Goal: Task Accomplishment & Management: Manage account settings

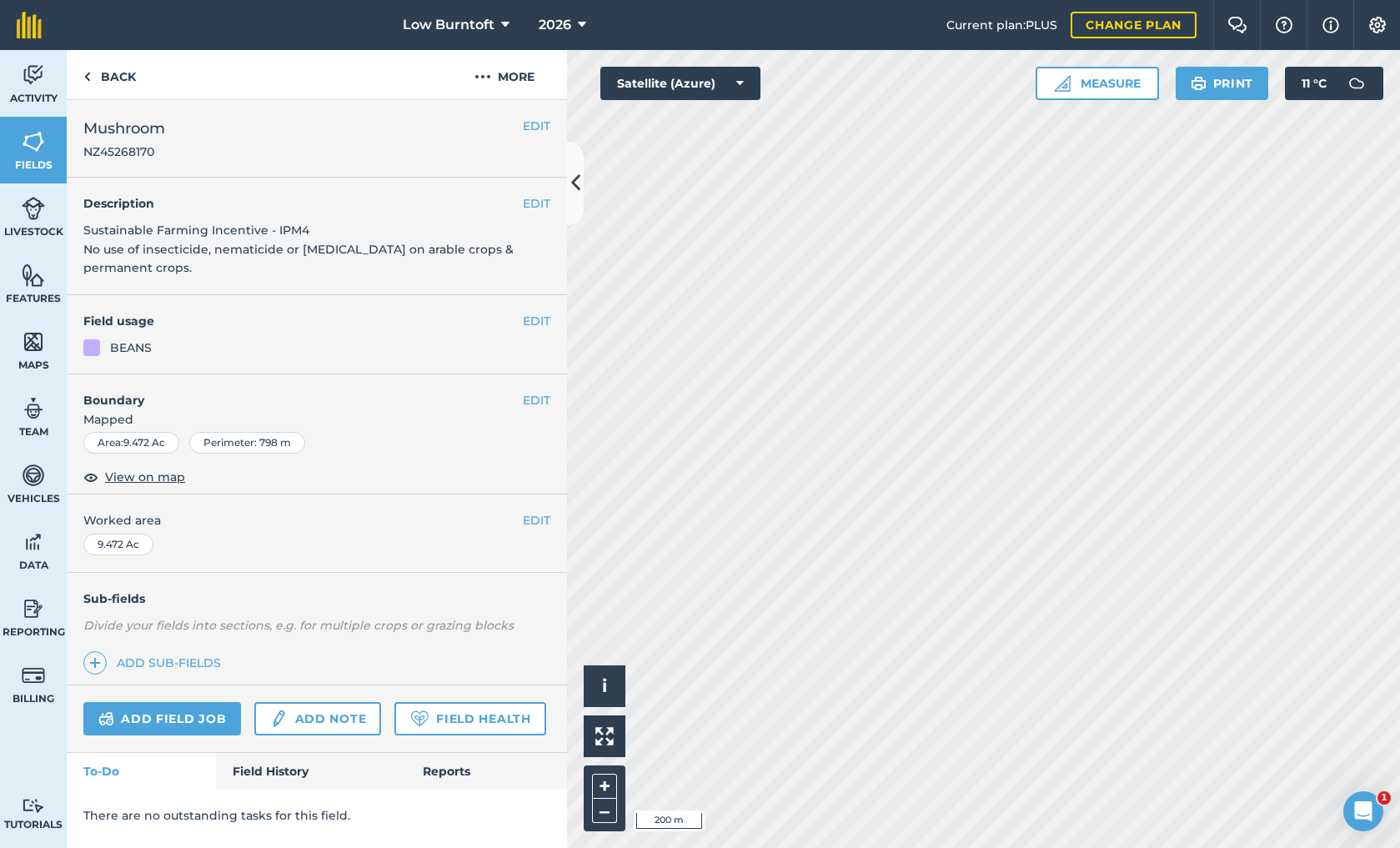
click at [536, 318] on button "EDIT" at bounding box center [536, 320] width 27 height 18
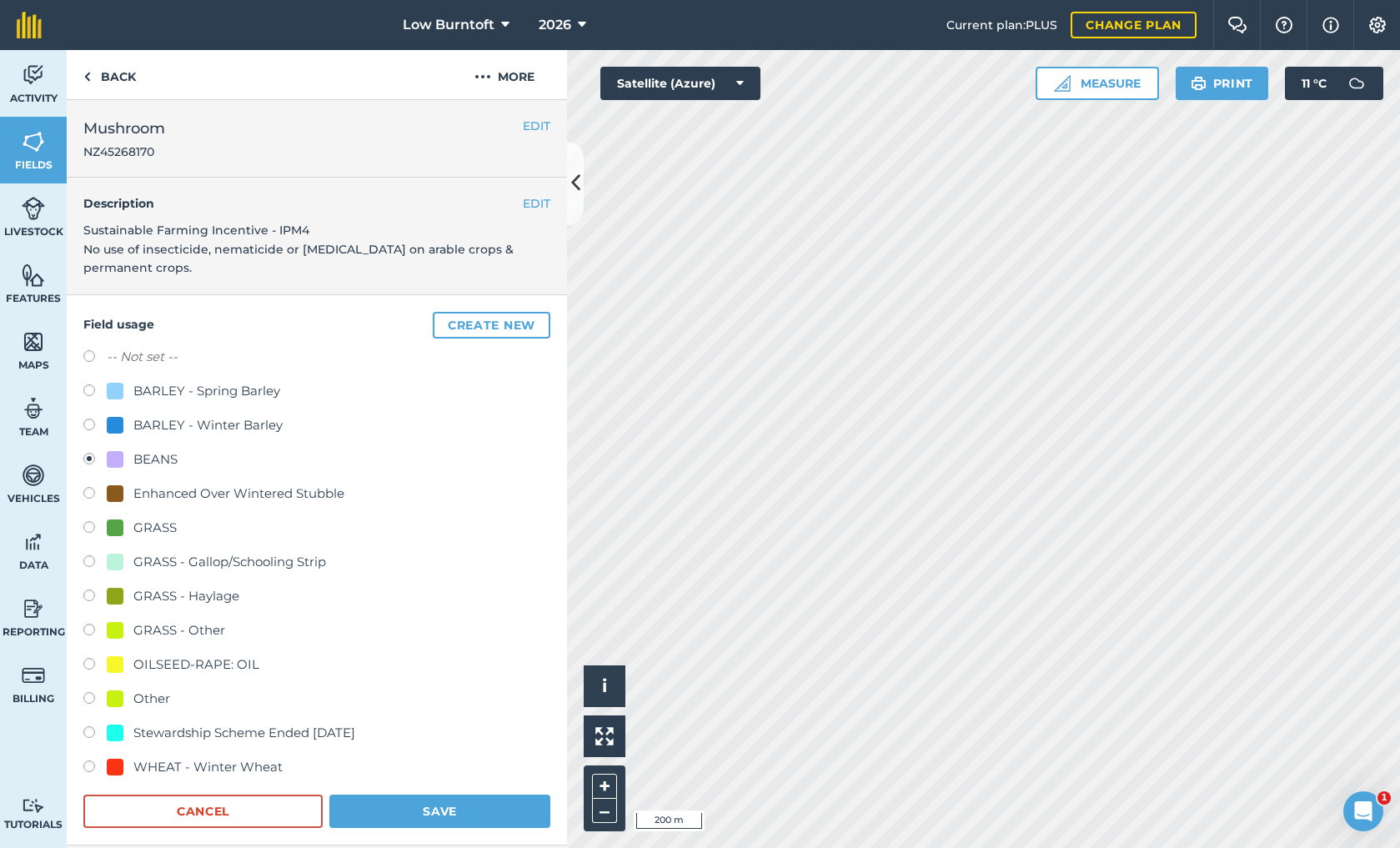
click at [90, 663] on label at bounding box center [95, 665] width 23 height 16
radio input "true"
radio input "false"
click at [399, 813] on button "Save" at bounding box center [440, 811] width 221 height 33
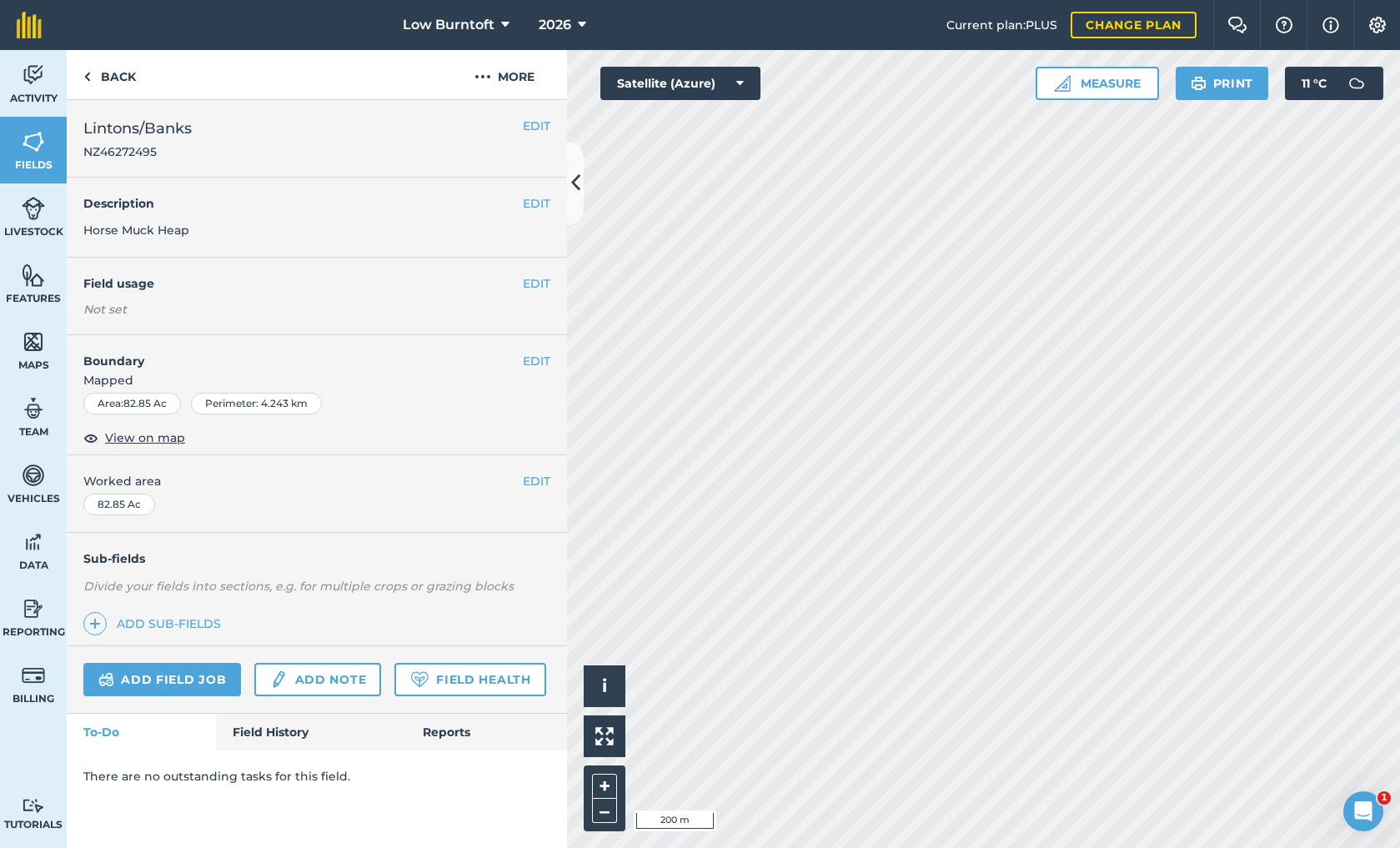
click at [166, 439] on span "View on map" at bounding box center [145, 438] width 80 height 18
click at [87, 616] on span at bounding box center [95, 623] width 23 height 23
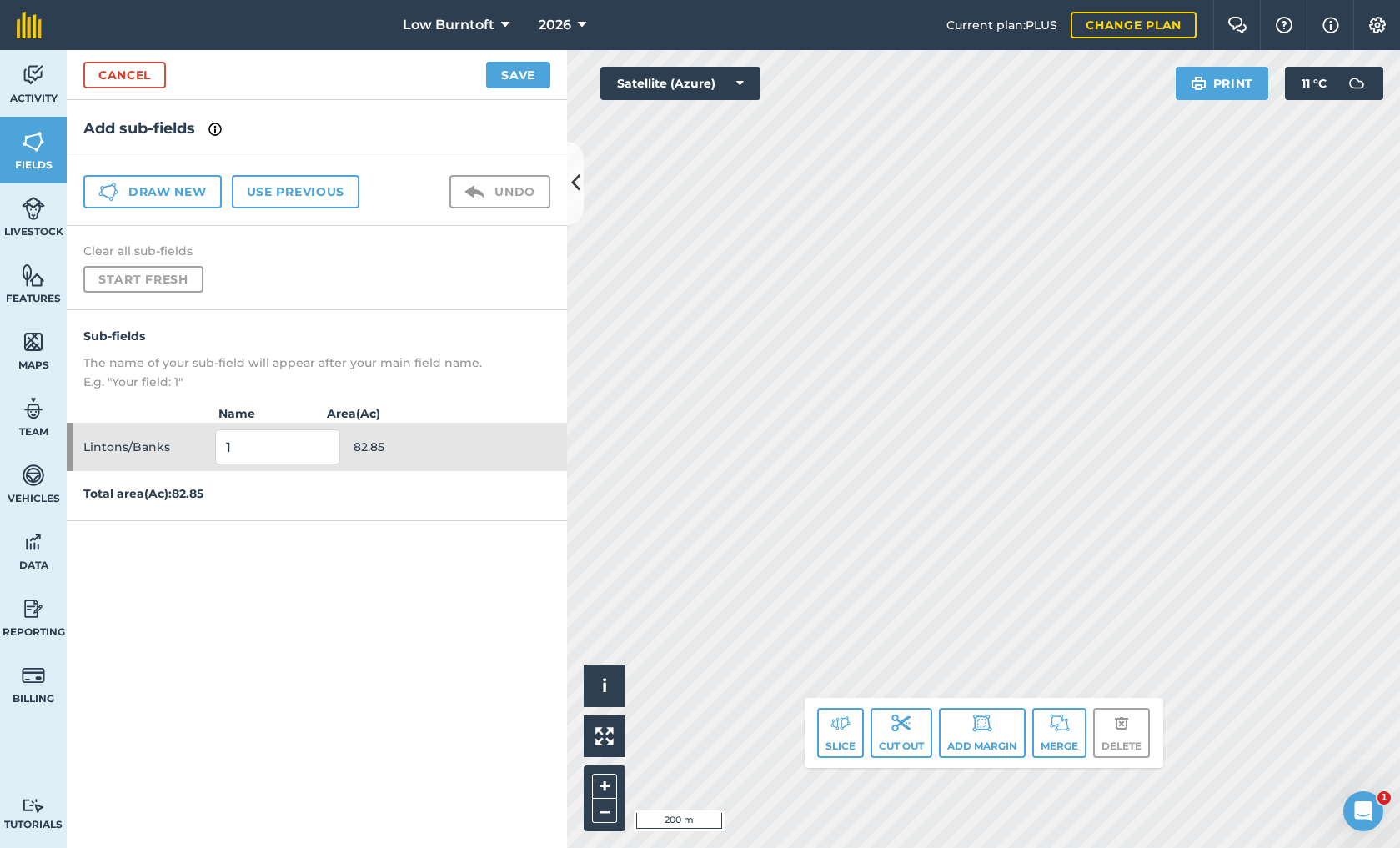
click at [849, 730] on img at bounding box center [840, 722] width 20 height 20
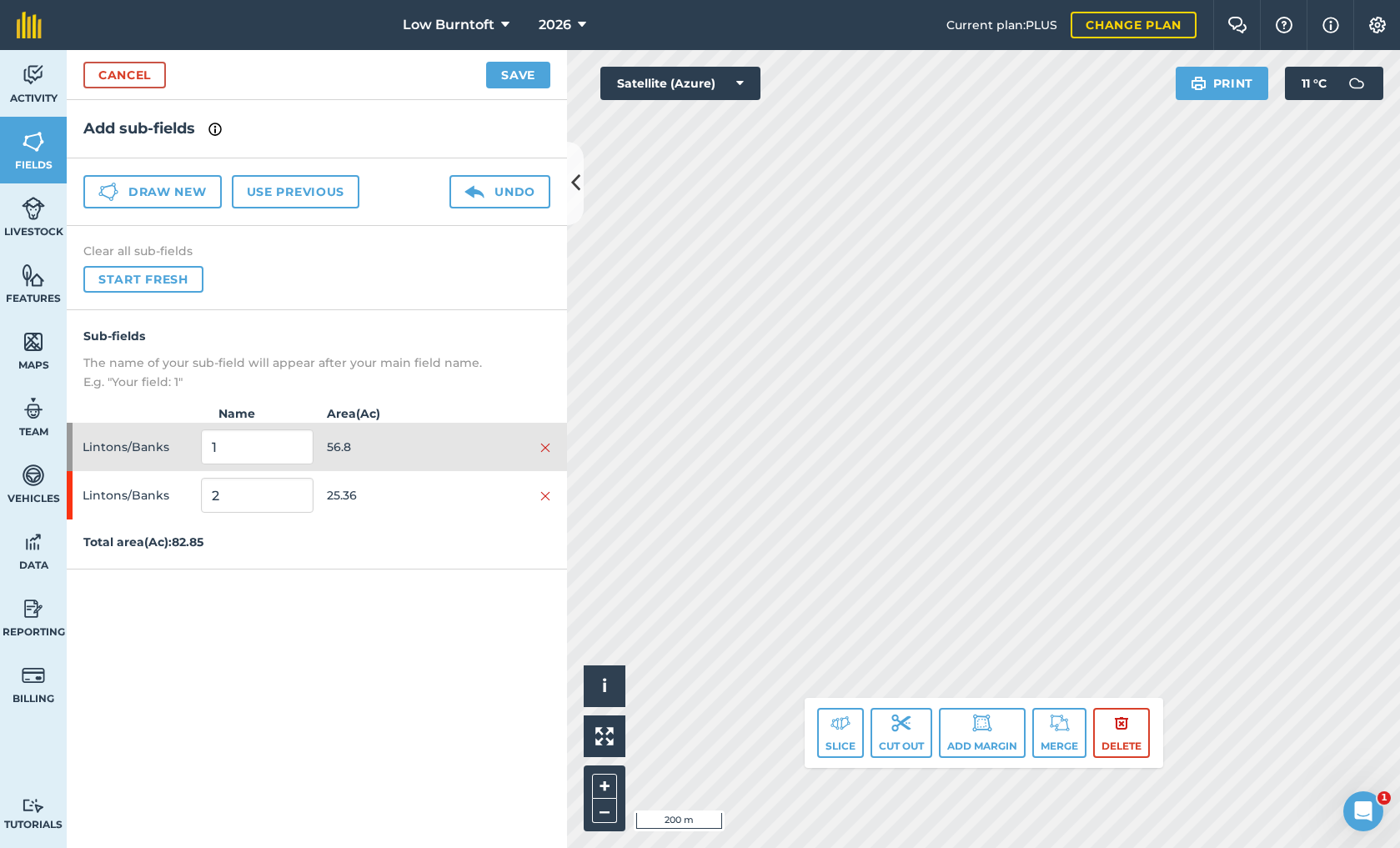
click at [1109, 719] on button "Delete" at bounding box center [1121, 733] width 57 height 50
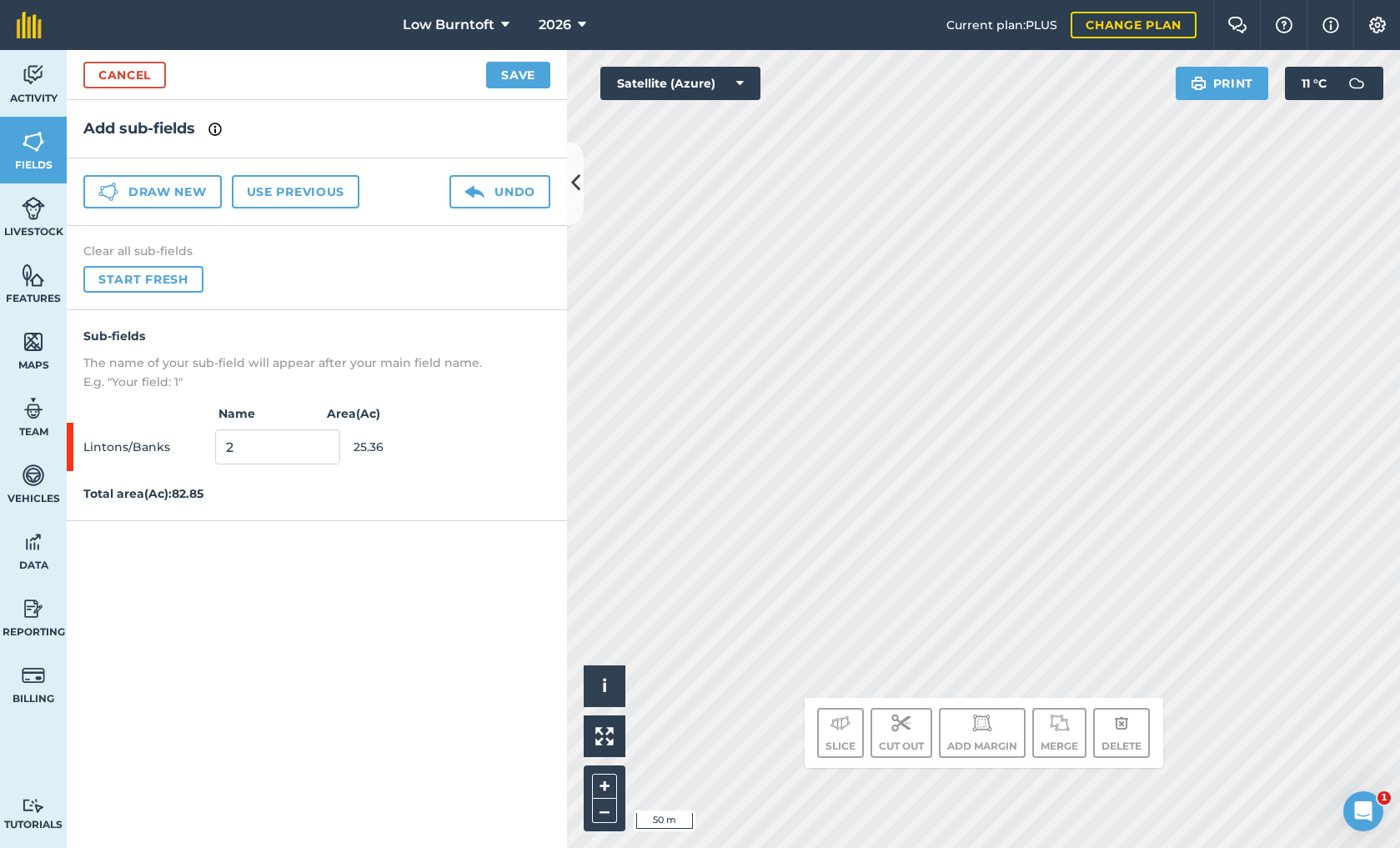
click at [1122, 722] on img at bounding box center [1121, 722] width 15 height 20
click at [519, 192] on button "Undo" at bounding box center [500, 192] width 101 height 33
click at [520, 192] on button "Undo" at bounding box center [500, 192] width 101 height 33
click at [136, 284] on button "Start fresh" at bounding box center [143, 280] width 120 height 27
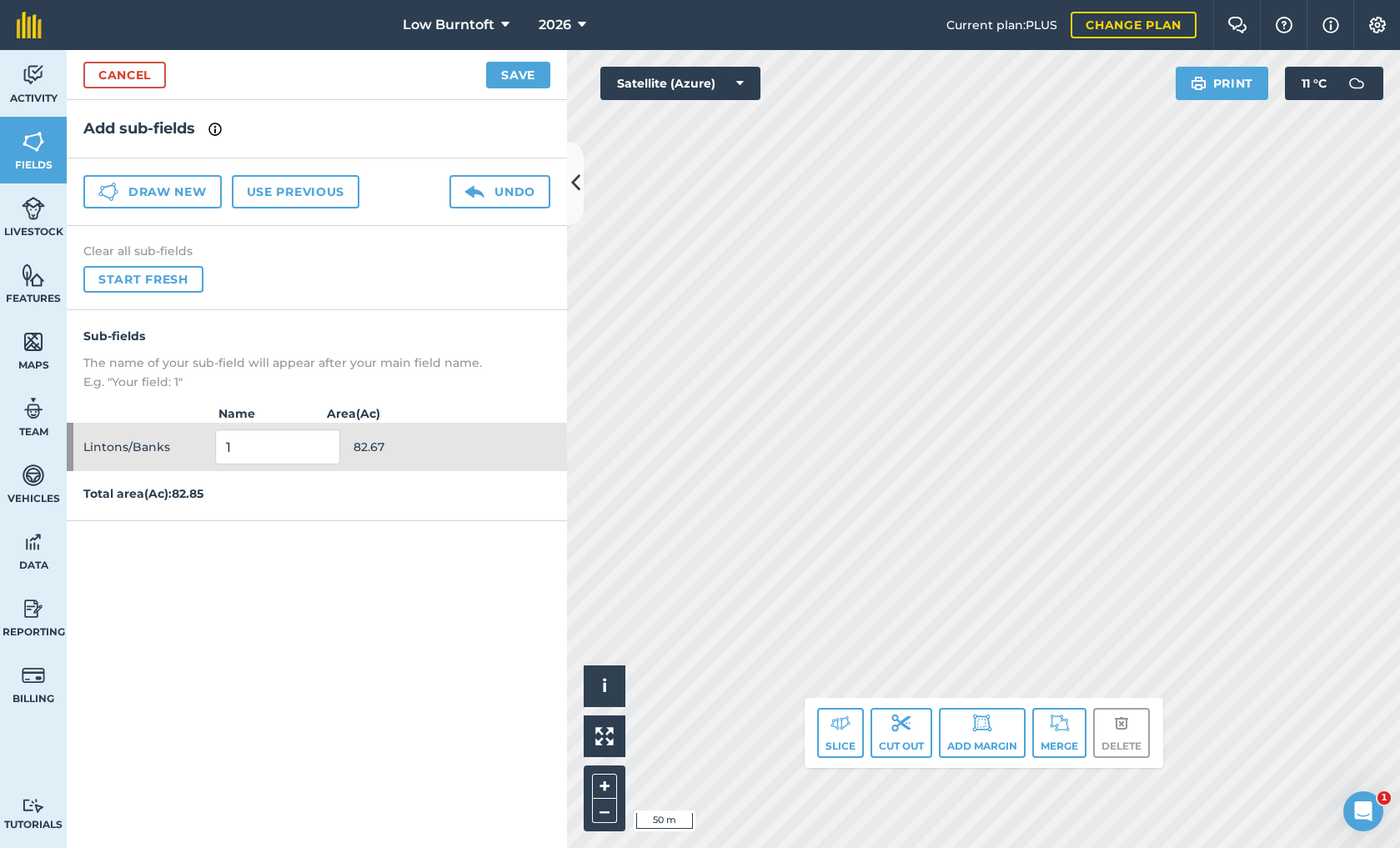
click at [502, 189] on button "Undo" at bounding box center [500, 192] width 101 height 33
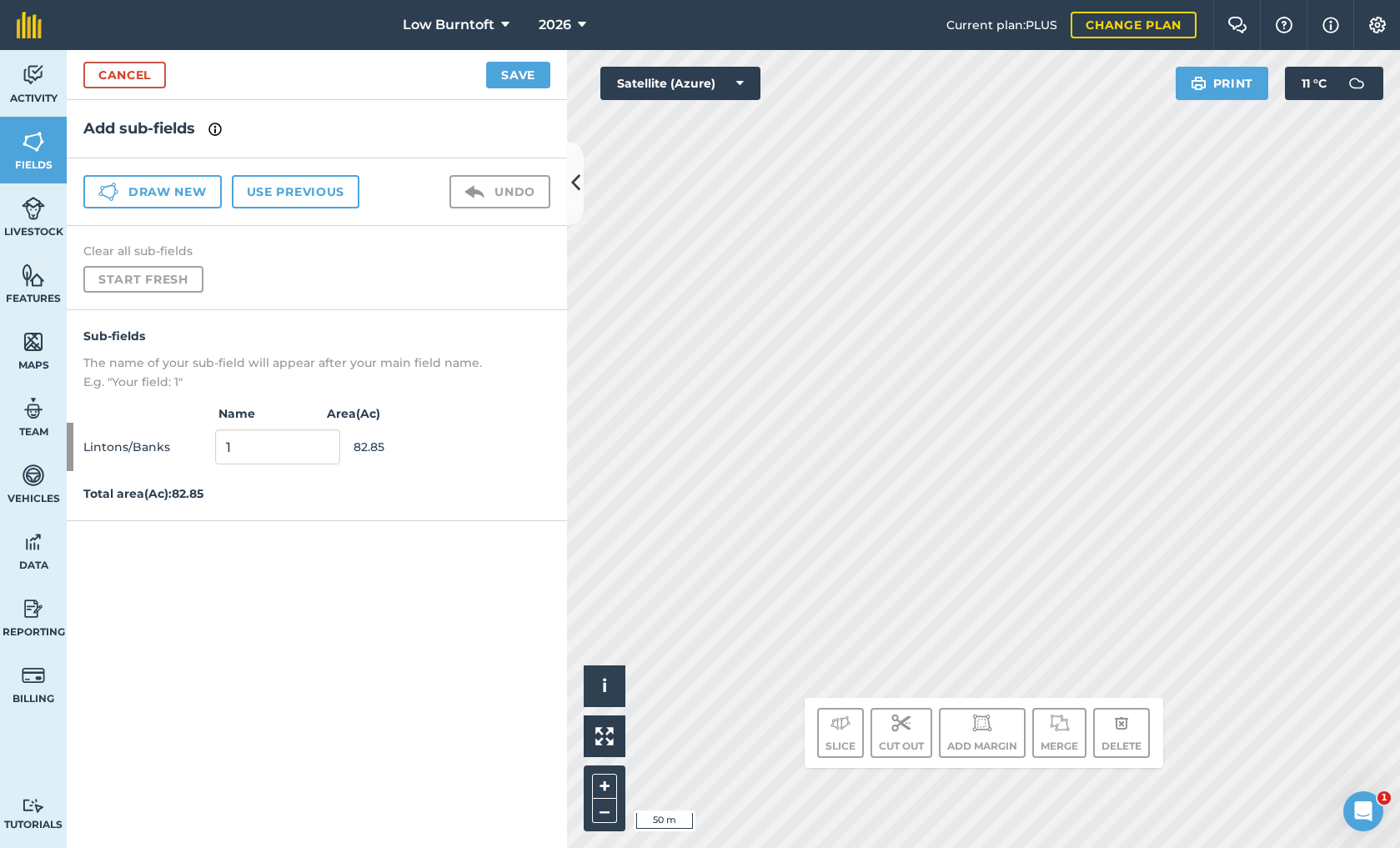
click at [134, 68] on link "Cancel" at bounding box center [124, 76] width 82 height 27
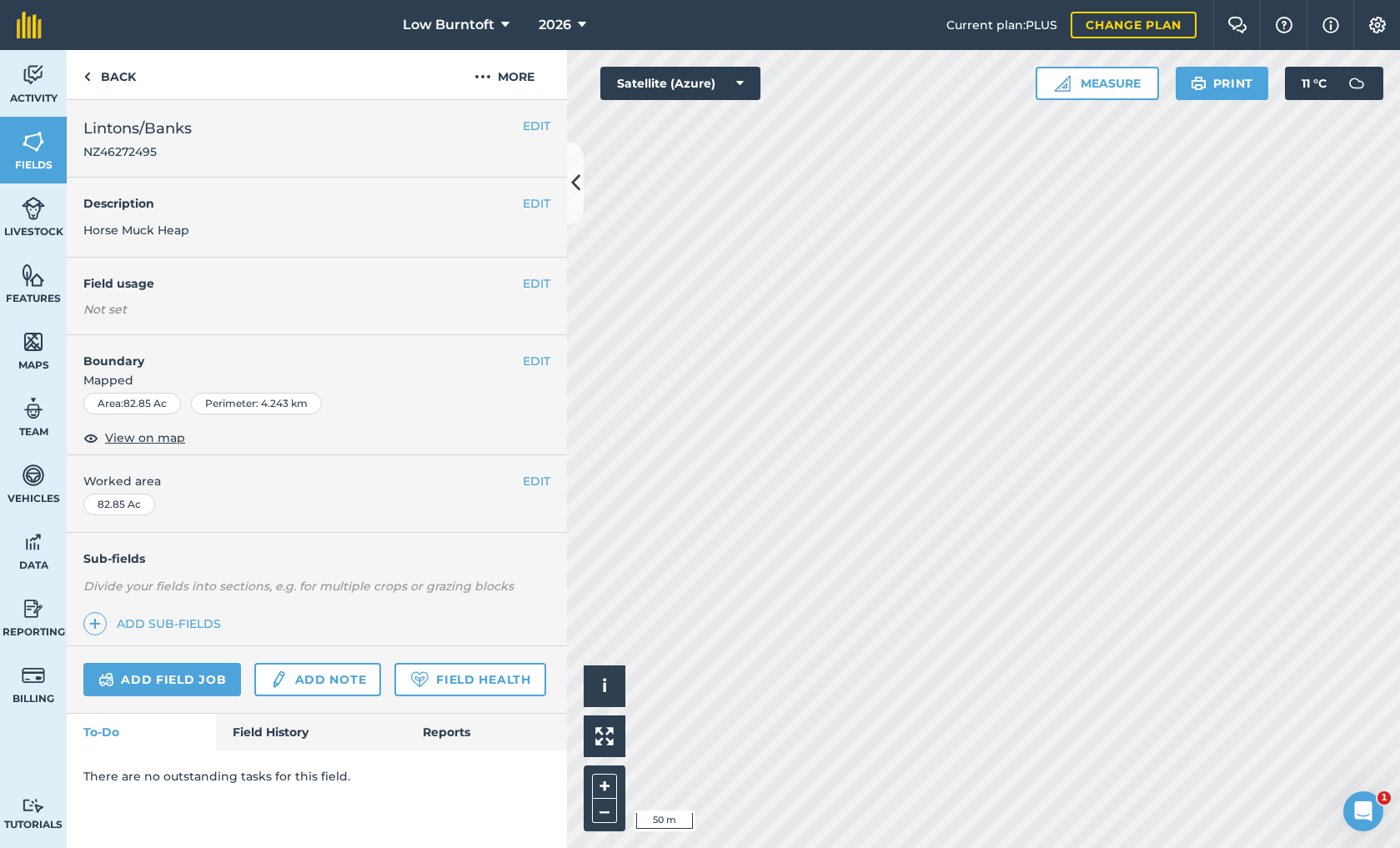
click at [526, 355] on div "Activity Fields Livestock Features Maps Team Vehicles Data Reporting Billing Tu…" at bounding box center [700, 449] width 1400 height 798
click at [126, 71] on link "Back" at bounding box center [109, 75] width 86 height 49
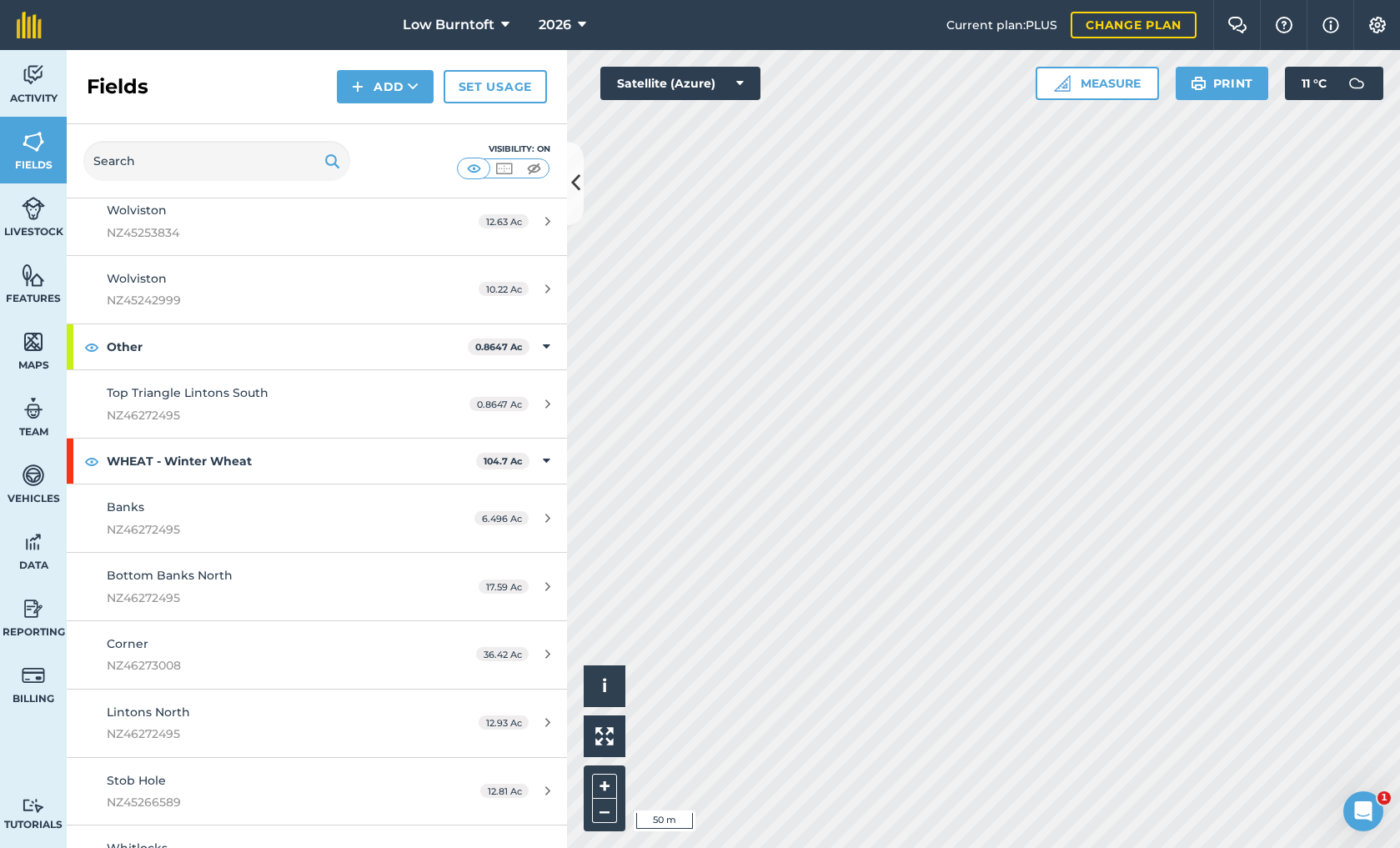
scroll to position [4229, 0]
